Goal: Navigation & Orientation: Find specific page/section

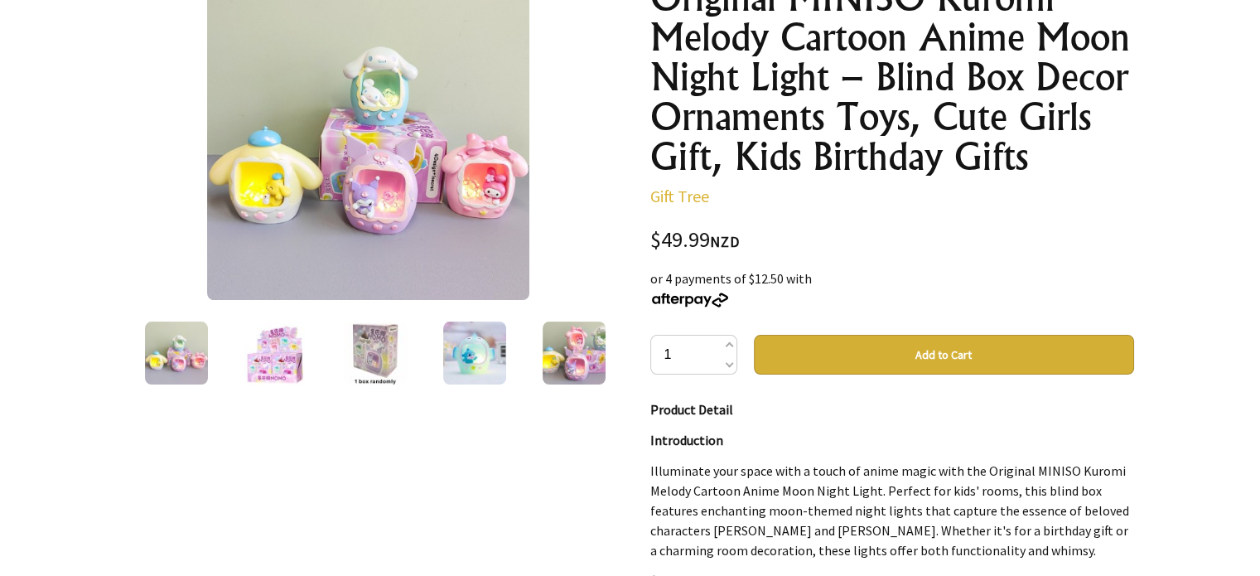
scroll to position [253, 0]
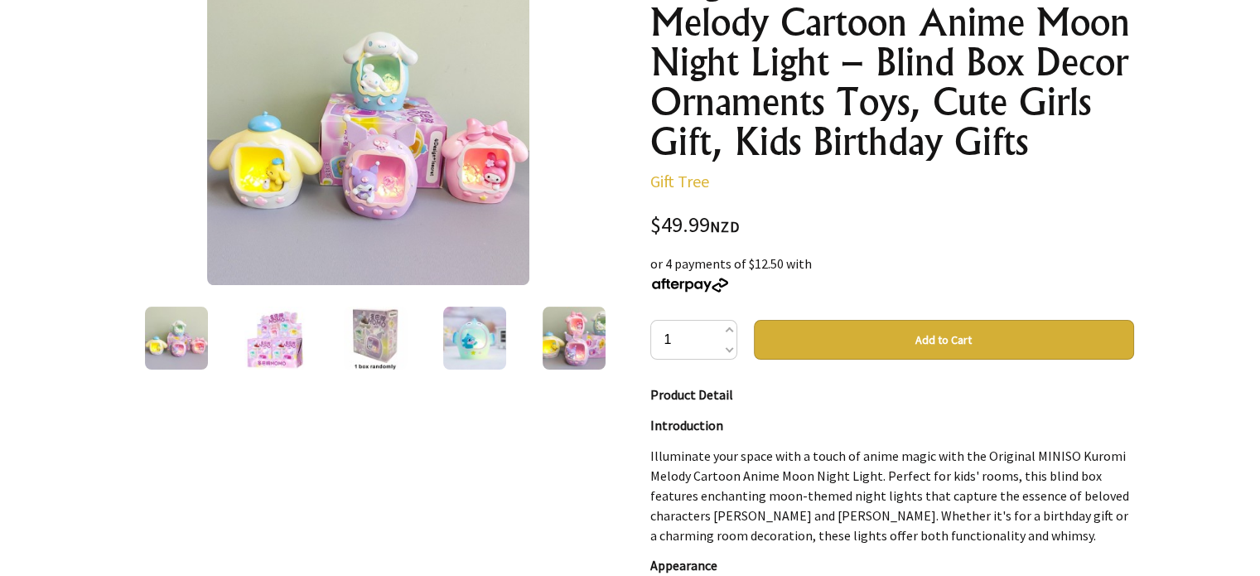
click at [267, 335] on img at bounding box center [275, 337] width 63 height 63
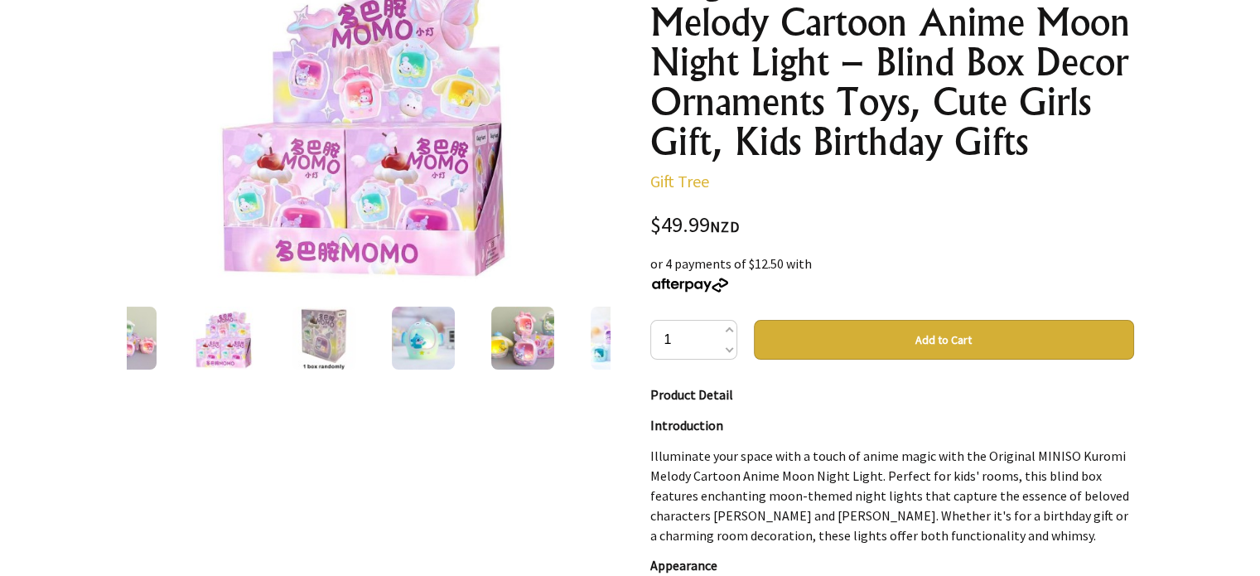
click at [338, 328] on img at bounding box center [323, 337] width 63 height 63
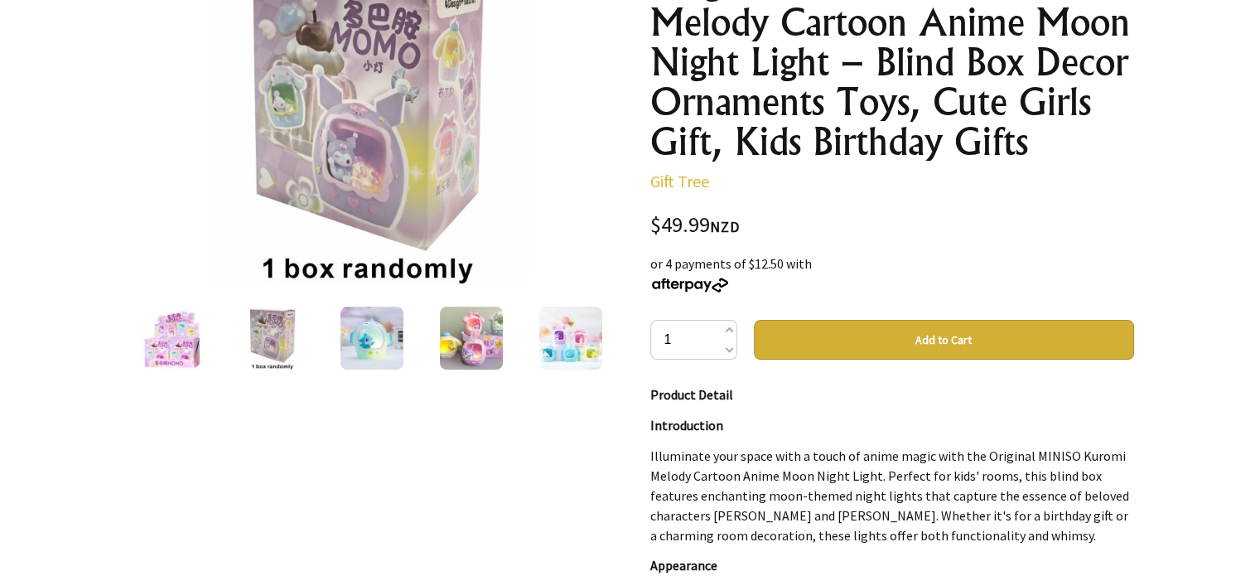
click at [341, 325] on img at bounding box center [371, 337] width 63 height 63
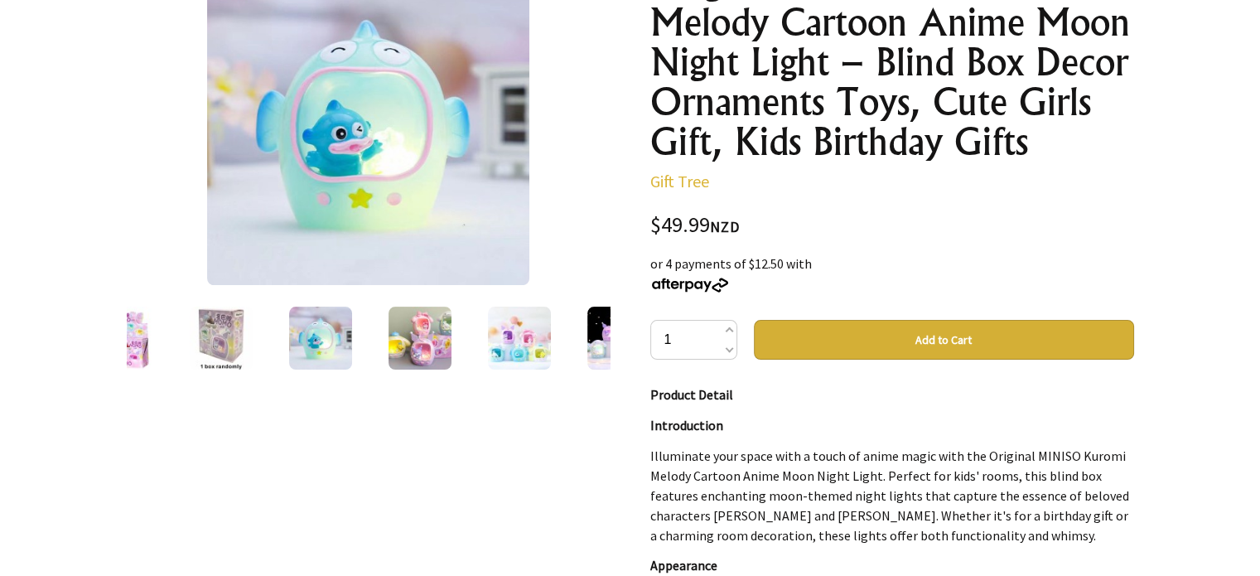
click at [341, 325] on img at bounding box center [320, 337] width 63 height 63
click at [414, 324] on img at bounding box center [419, 337] width 63 height 63
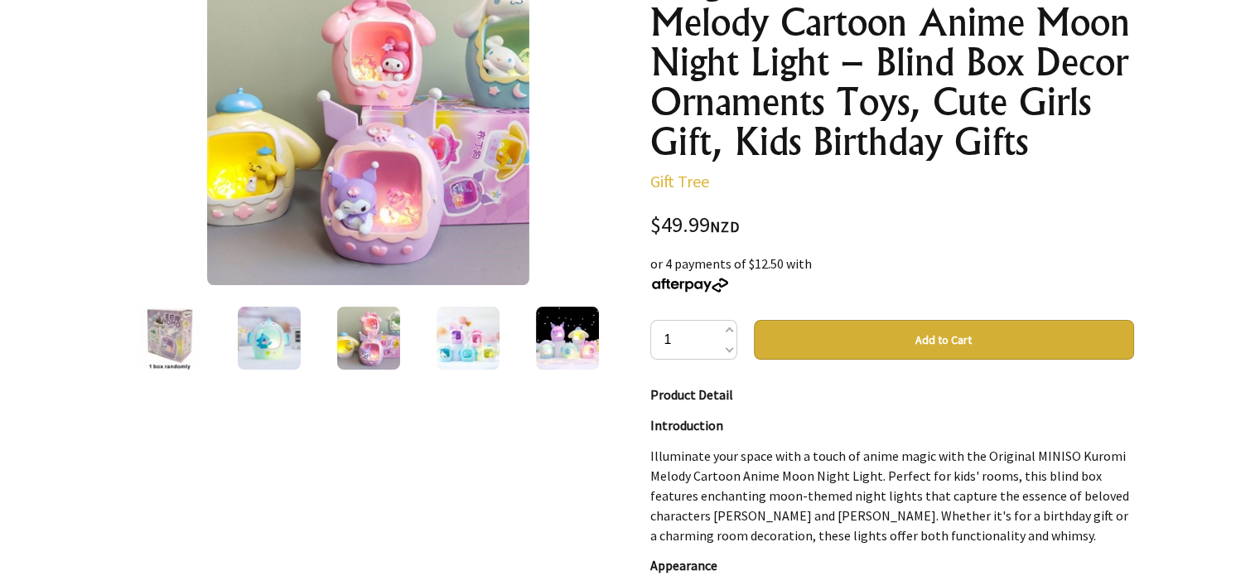
click at [454, 323] on img at bounding box center [467, 337] width 63 height 63
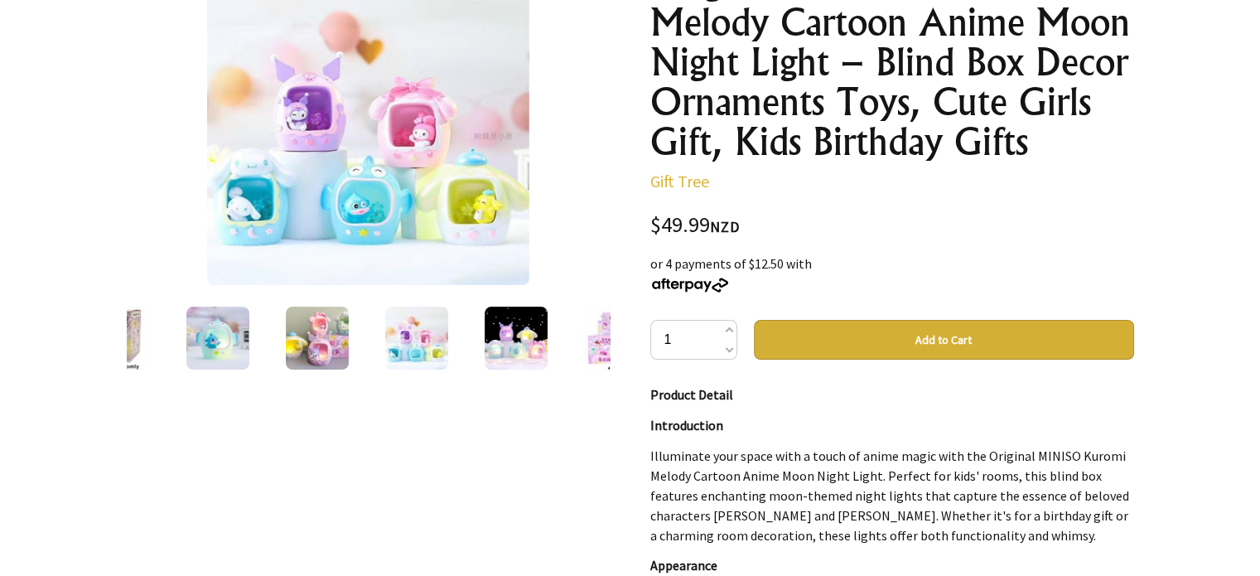
click at [501, 330] on img at bounding box center [515, 337] width 63 height 63
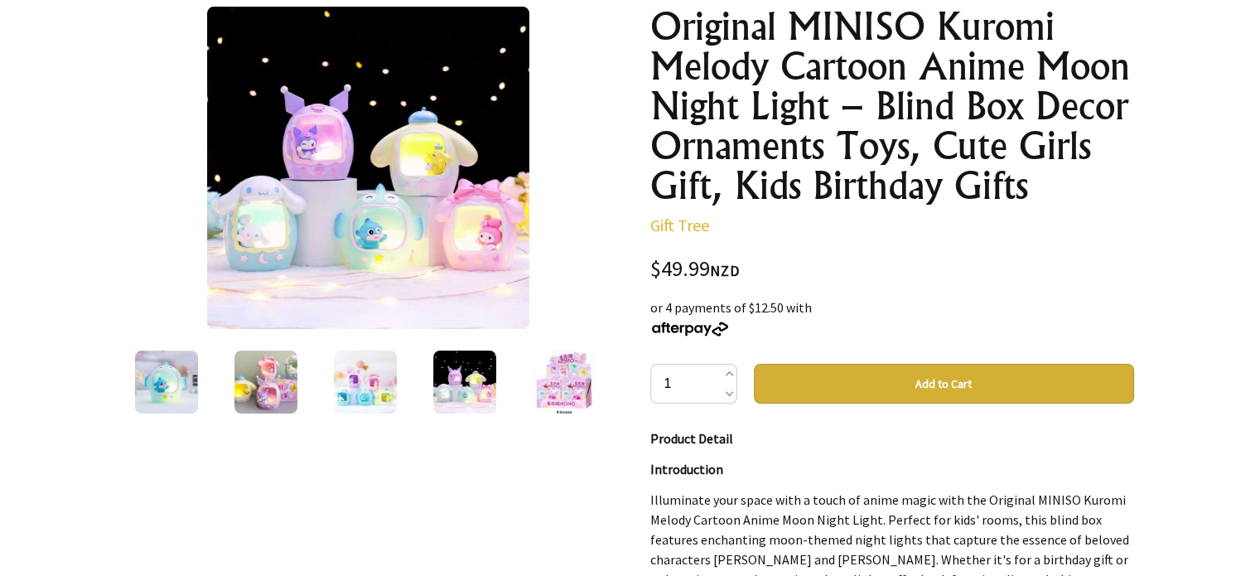
scroll to position [0, 0]
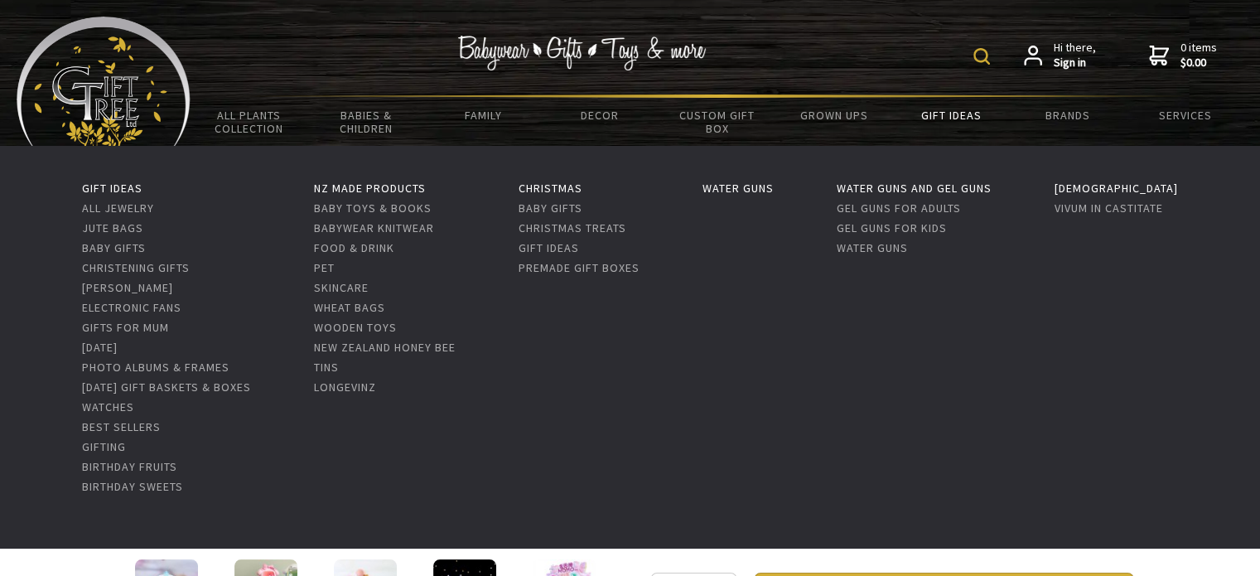
click at [941, 113] on link "Gift Ideas" at bounding box center [950, 115] width 117 height 35
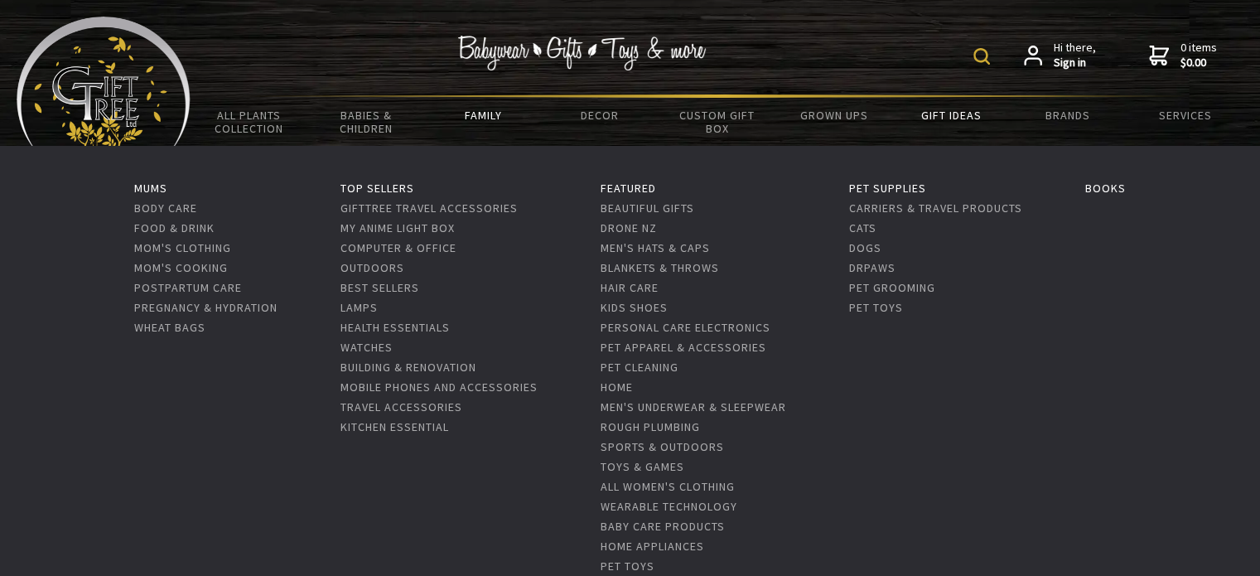
click at [476, 115] on link "Family" at bounding box center [482, 115] width 117 height 35
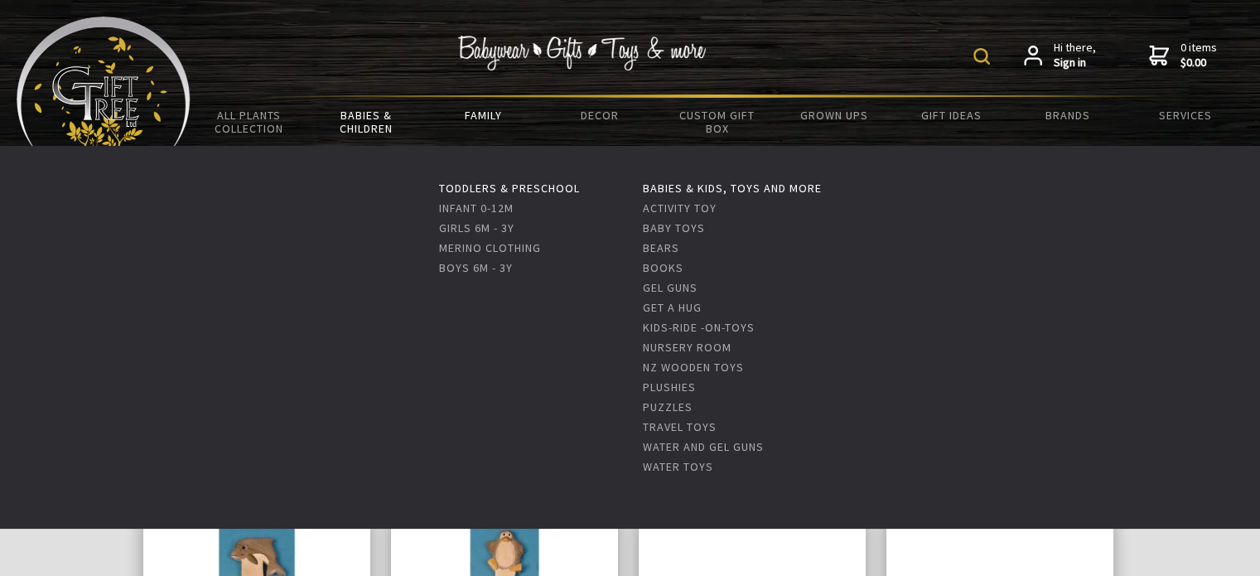
click at [346, 113] on link "Babies & Children" at bounding box center [365, 122] width 117 height 48
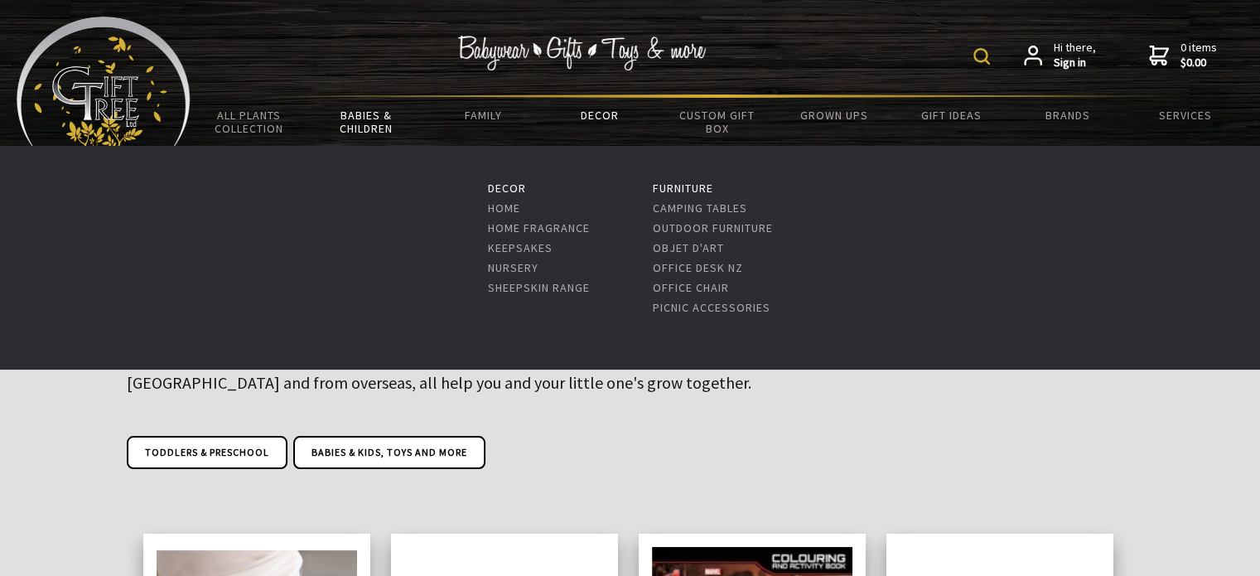
click at [603, 113] on link "Decor" at bounding box center [600, 115] width 117 height 35
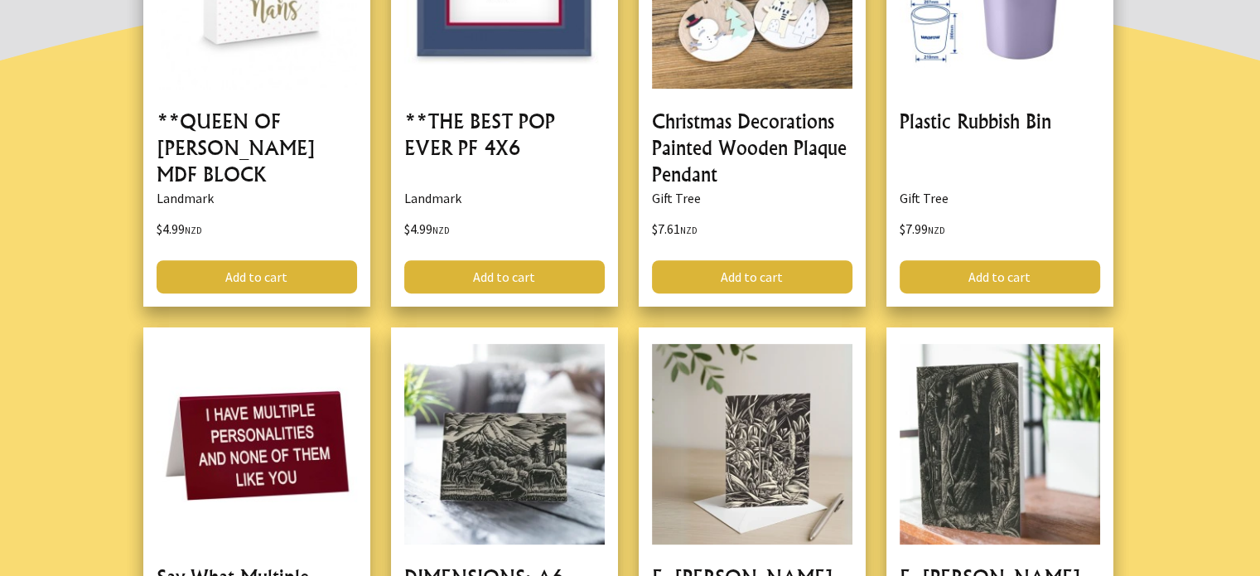
scroll to position [421, 0]
